Goal: Information Seeking & Learning: Learn about a topic

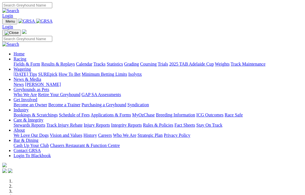
scroll to position [171, 0]
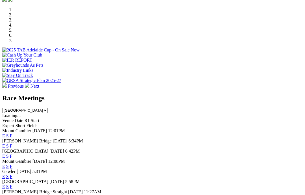
click at [12, 184] on link "F" at bounding box center [11, 186] width 3 height 5
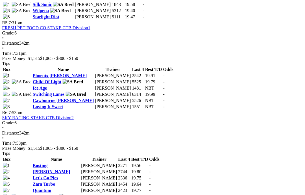
scroll to position [633, 4]
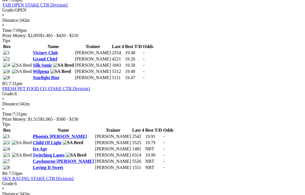
scroll to position [575, 0]
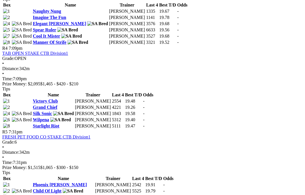
scroll to position [522, 0]
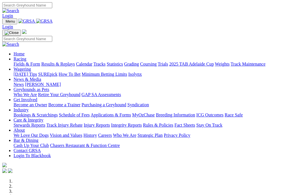
scroll to position [194, 0]
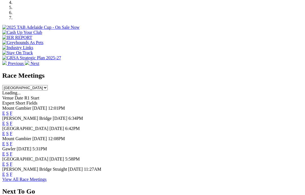
click at [12, 172] on link "F" at bounding box center [11, 174] width 3 height 5
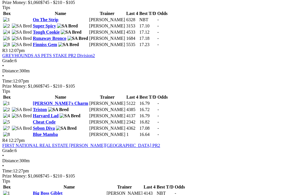
scroll to position [408, 0]
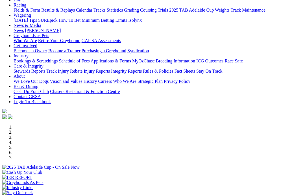
scroll to position [48, 0]
